Goal: Information Seeking & Learning: Learn about a topic

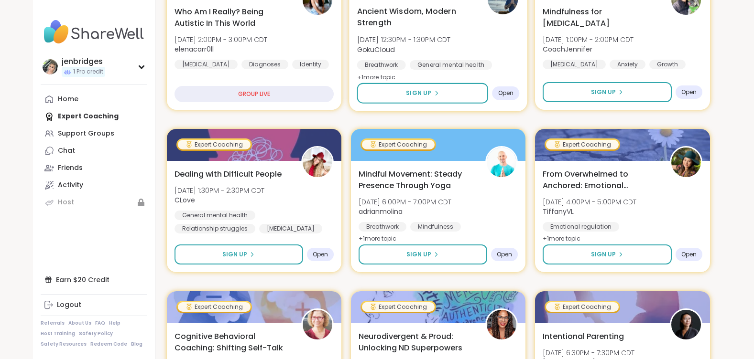
scroll to position [32, 0]
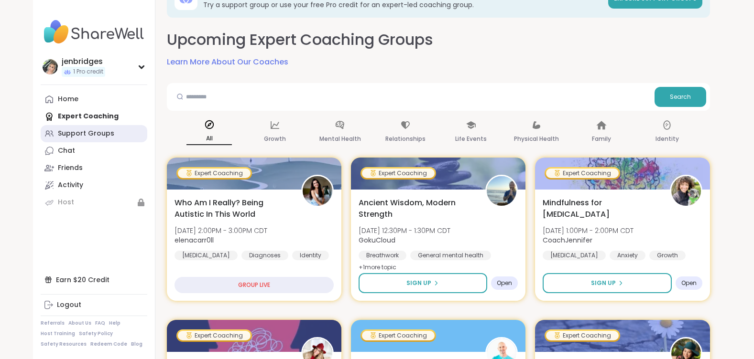
click at [100, 138] on div "Support Groups" at bounding box center [86, 134] width 56 height 10
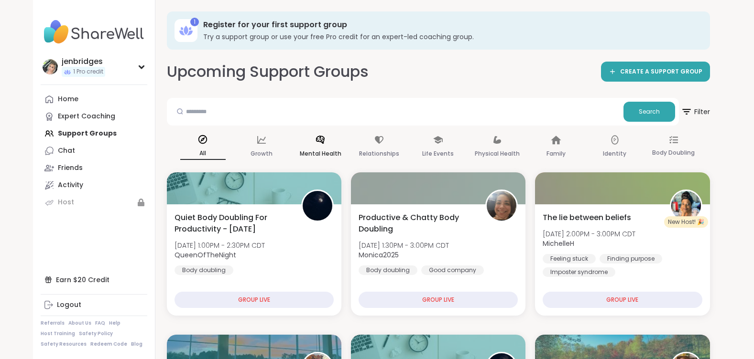
click at [321, 150] on p "Mental Health" at bounding box center [321, 153] width 42 height 11
